Goal: Check status: Check status

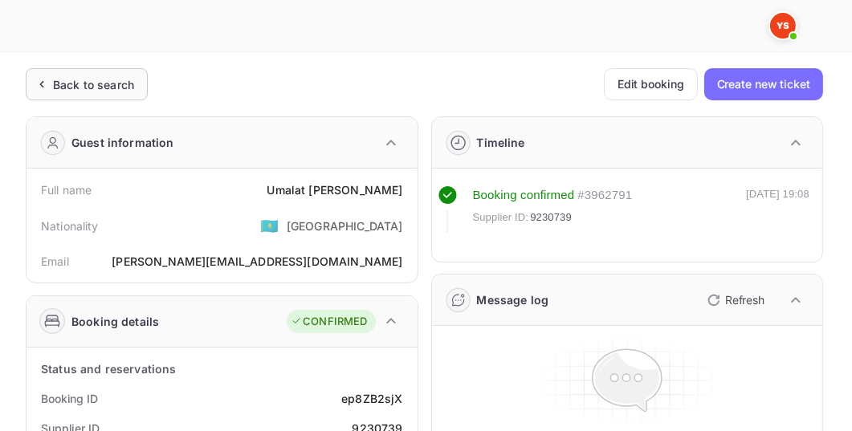
click at [116, 82] on div "Back to search" at bounding box center [93, 84] width 81 height 17
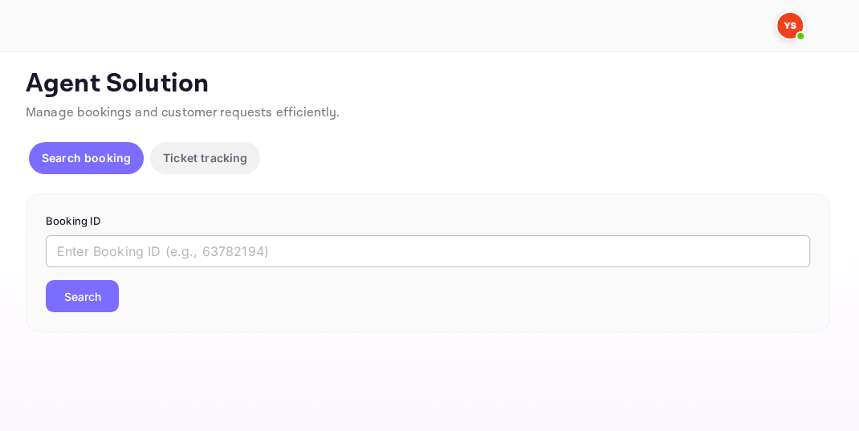
click at [66, 249] on input "text" at bounding box center [428, 251] width 764 height 32
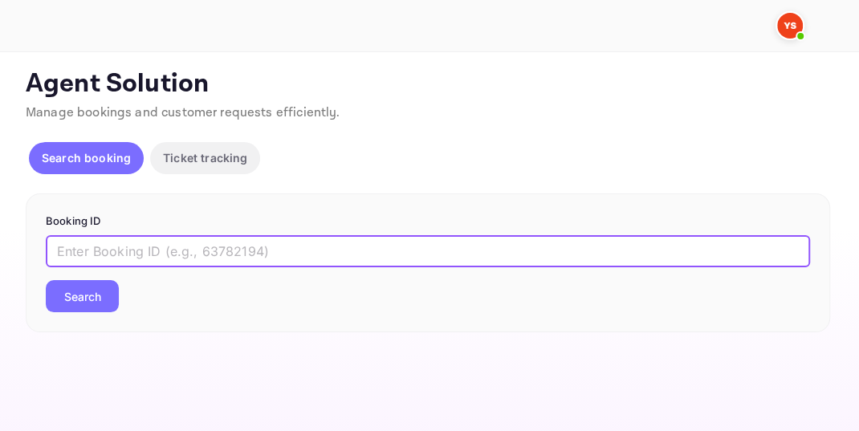
paste input "8757909"
type input "8757909"
click at [92, 296] on button "Search" at bounding box center [82, 296] width 73 height 32
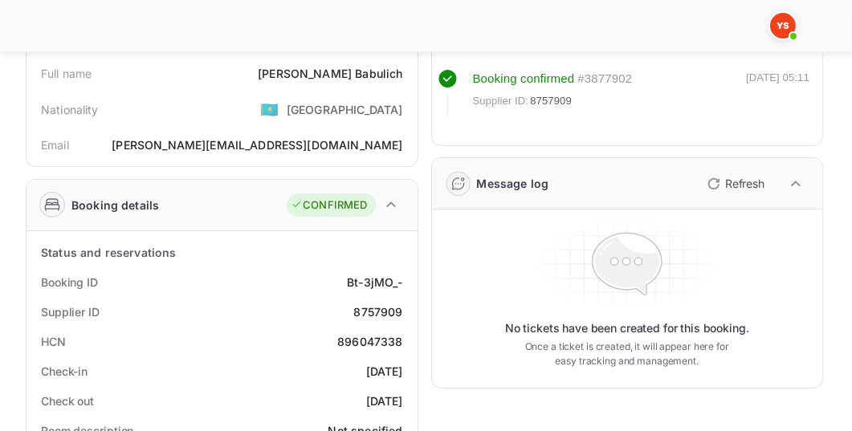
scroll to position [118, 0]
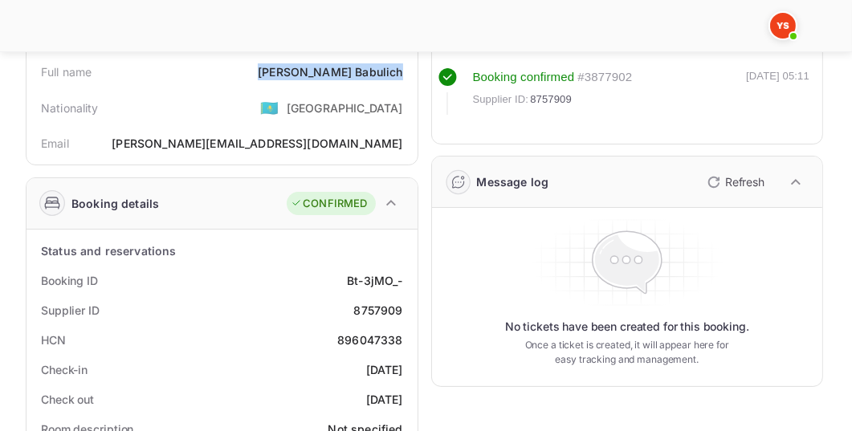
drag, startPoint x: 316, startPoint y: 72, endPoint x: 403, endPoint y: 74, distance: 87.5
click at [403, 74] on div "Full name [PERSON_NAME]" at bounding box center [222, 72] width 378 height 30
copy div "[PERSON_NAME]"
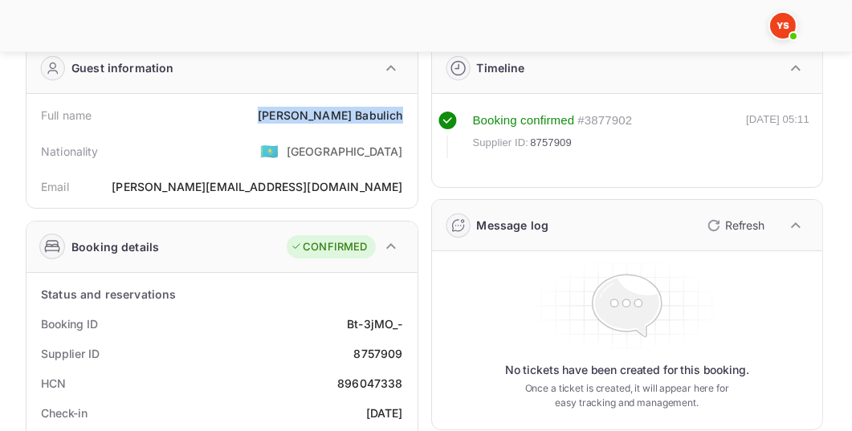
scroll to position [0, 0]
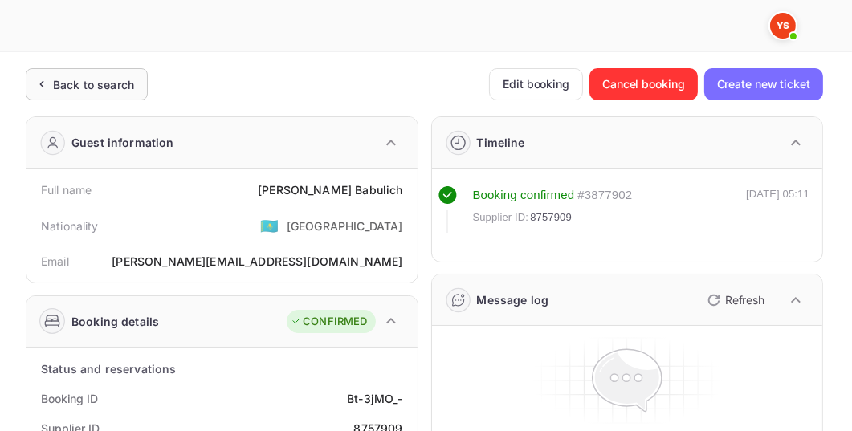
click at [111, 76] on div "Back to search" at bounding box center [93, 84] width 81 height 17
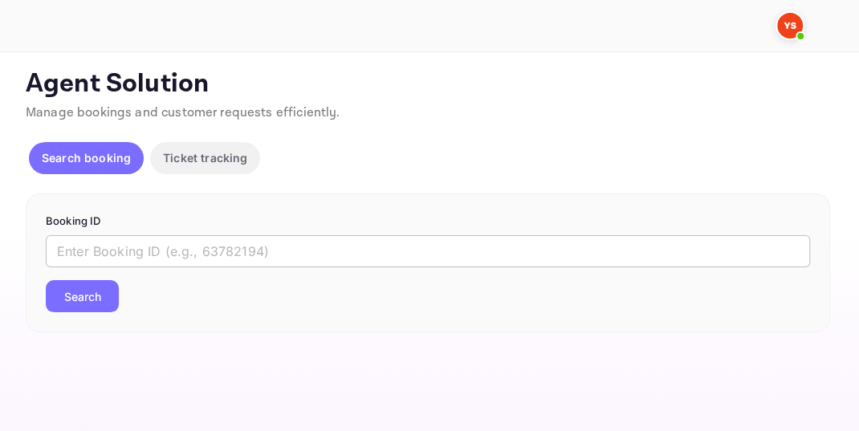
click at [142, 249] on input "text" at bounding box center [428, 251] width 764 height 32
paste input "8757909"
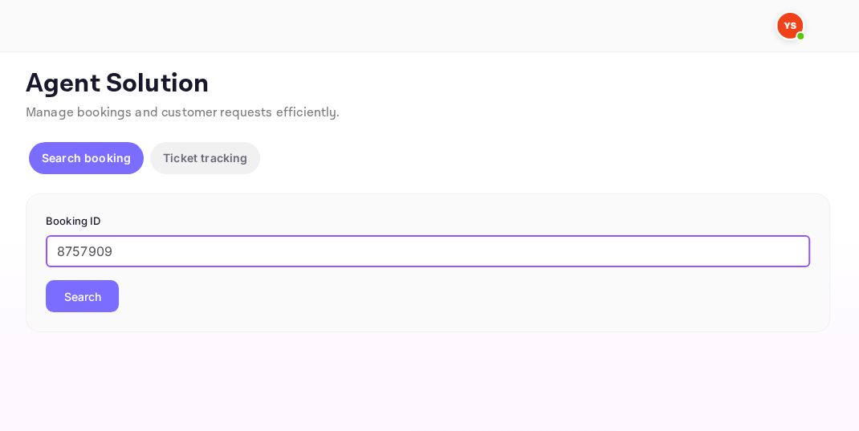
type input "8757909"
click at [94, 306] on button "Search" at bounding box center [82, 296] width 73 height 32
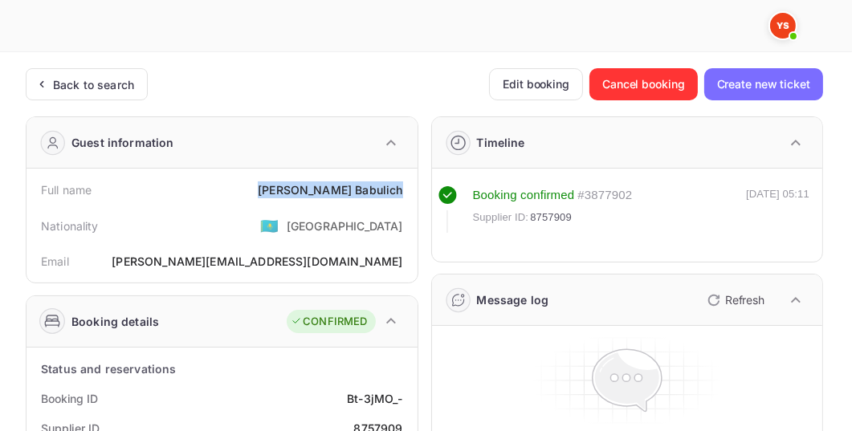
drag, startPoint x: 316, startPoint y: 190, endPoint x: 403, endPoint y: 189, distance: 86.7
click at [403, 189] on div "Full name [PERSON_NAME]" at bounding box center [222, 190] width 378 height 30
copy div "[PERSON_NAME]"
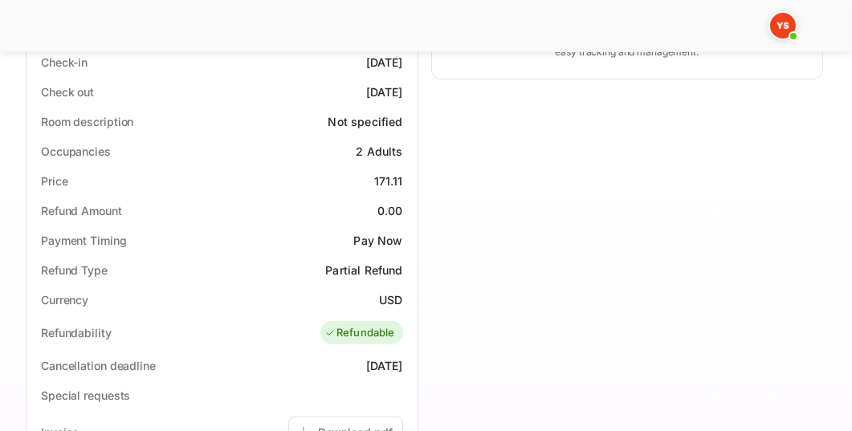
scroll to position [504, 0]
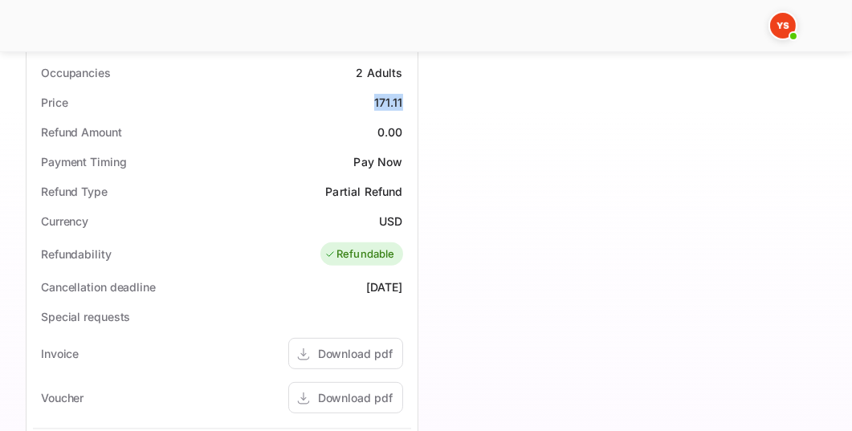
drag, startPoint x: 376, startPoint y: 103, endPoint x: 402, endPoint y: 104, distance: 26.5
click at [402, 104] on div "171.11" at bounding box center [388, 102] width 29 height 17
copy div "171.11"
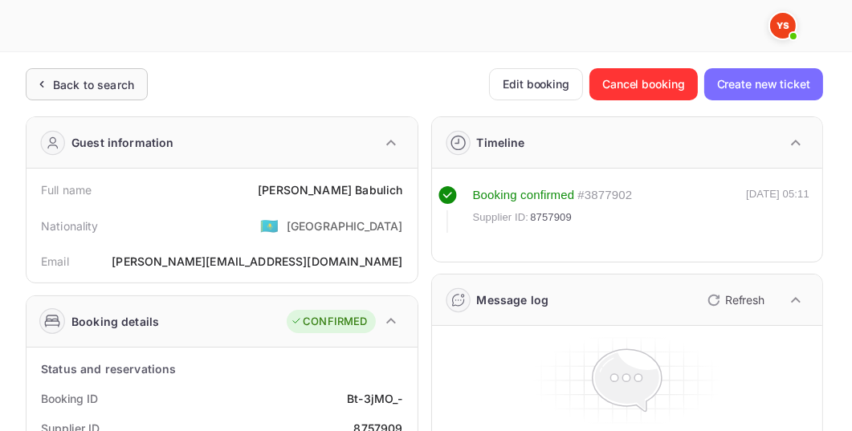
click at [106, 93] on div "Back to search" at bounding box center [87, 84] width 122 height 32
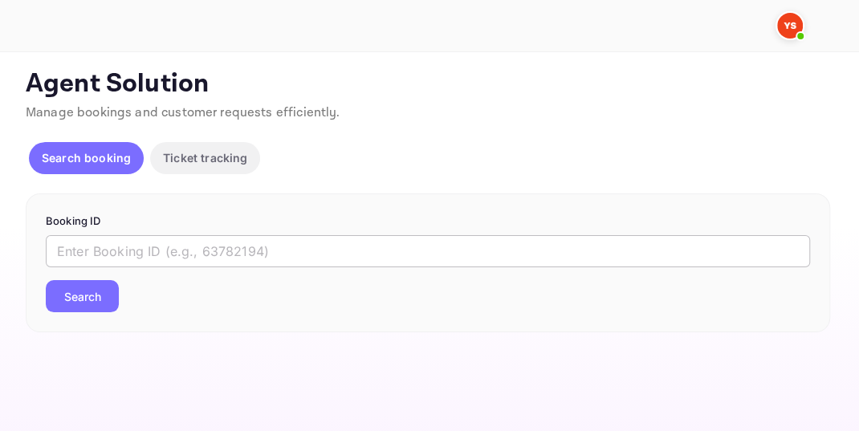
click at [147, 250] on input "text" at bounding box center [428, 251] width 764 height 32
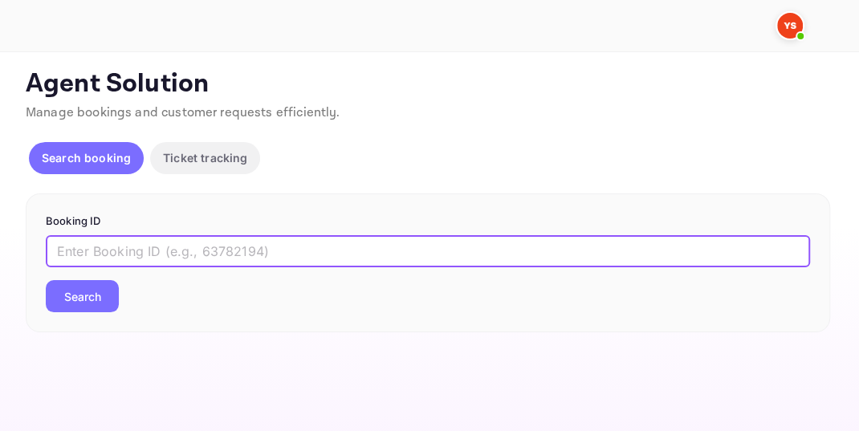
paste input "9199068"
type input "9199068"
click at [80, 295] on button "Search" at bounding box center [82, 296] width 73 height 32
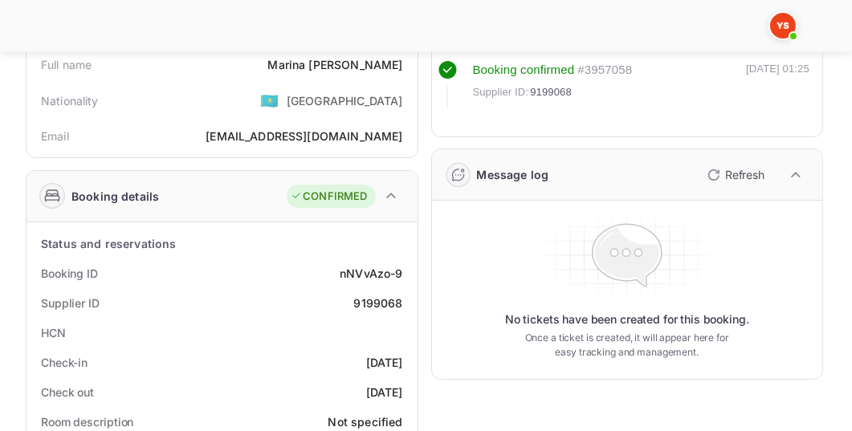
scroll to position [128, 0]
